Goal: Task Accomplishment & Management: Use online tool/utility

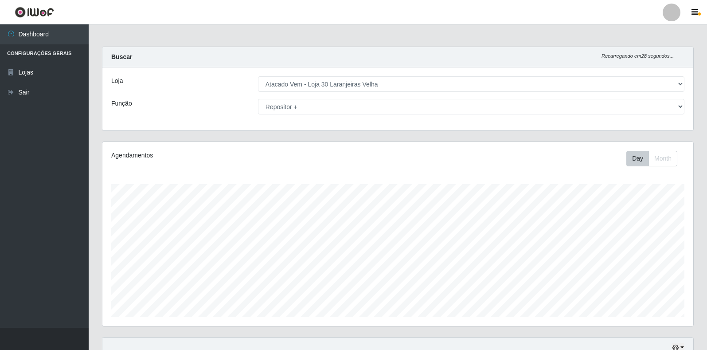
select select "495"
select select "82"
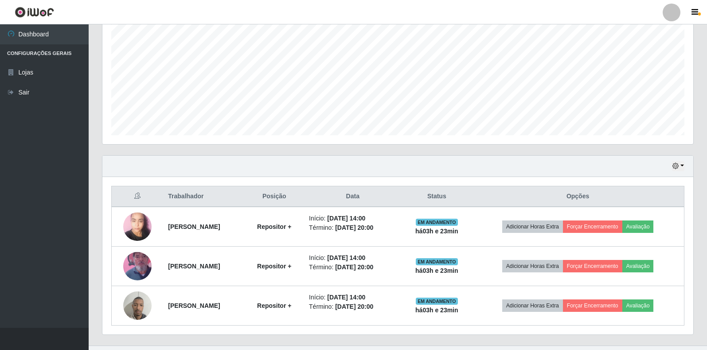
scroll to position [184, 591]
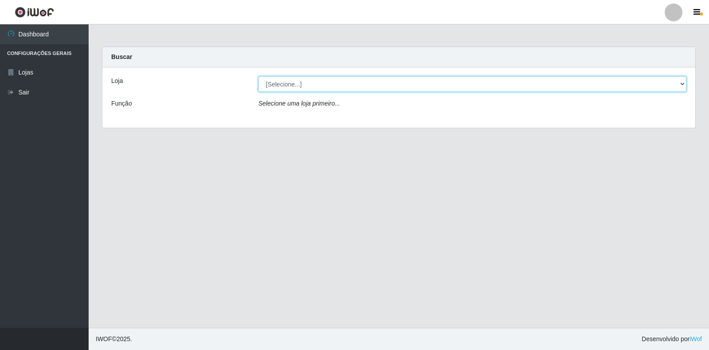
click at [321, 84] on select "[Selecione...] Atacado Vem - Loja 30 Laranjeiras Velha" at bounding box center [472, 84] width 428 height 16
select select "495"
click at [258, 76] on select "[Selecione...] Atacado Vem - Loja 30 Laranjeiras Velha" at bounding box center [472, 84] width 428 height 16
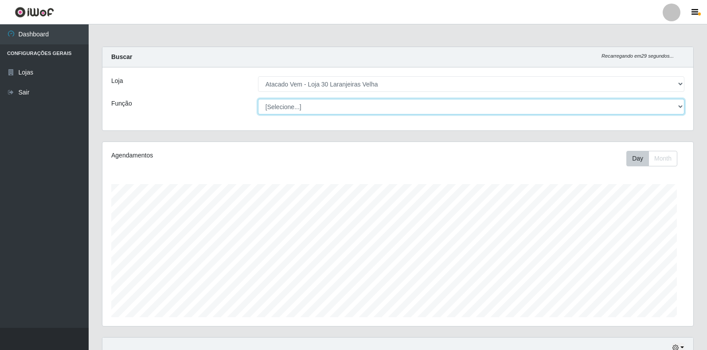
click at [343, 105] on select "[Selecione...] Repositor Repositor + Repositor ++" at bounding box center [471, 107] width 427 height 16
click at [258, 99] on select "[Selecione...] Repositor Repositor + Repositor ++" at bounding box center [471, 107] width 427 height 16
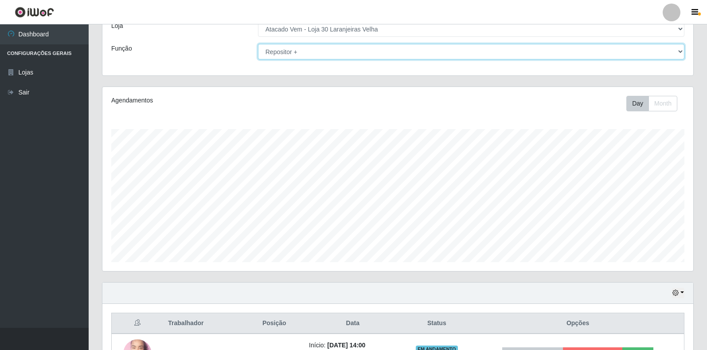
scroll to position [0, 0]
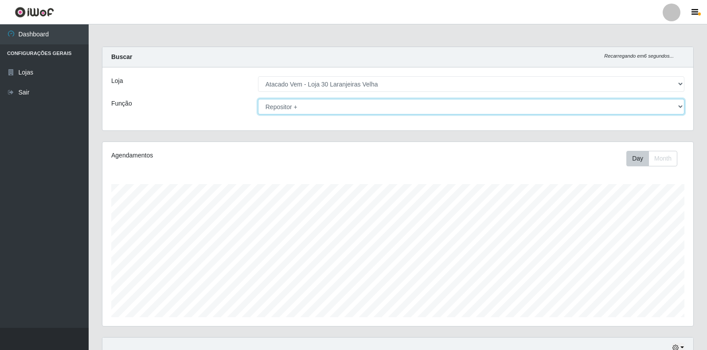
click at [325, 111] on select "[Selecione...] Repositor Repositor + Repositor ++" at bounding box center [471, 107] width 427 height 16
click at [258, 99] on select "[Selecione...] Repositor Repositor + Repositor ++" at bounding box center [471, 107] width 427 height 16
drag, startPoint x: 323, startPoint y: 106, endPoint x: 323, endPoint y: 112, distance: 5.3
click at [324, 109] on select "[Selecione...] Repositor Repositor + Repositor ++" at bounding box center [471, 107] width 427 height 16
select select "86"
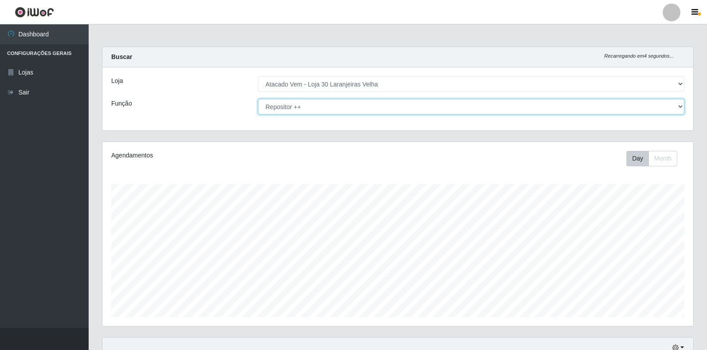
click at [258, 99] on select "[Selecione...] Repositor Repositor + Repositor ++" at bounding box center [471, 107] width 427 height 16
